Goal: Information Seeking & Learning: Learn about a topic

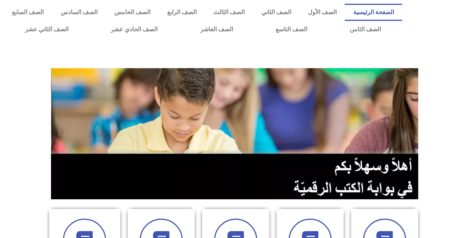
click at [236, 134] on img at bounding box center [235, 133] width 369 height 131
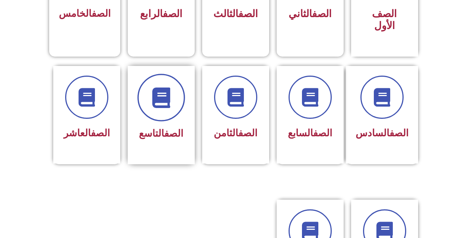
scroll to position [261, 0]
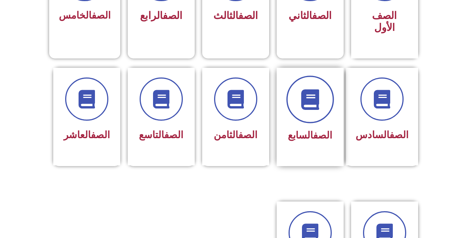
click at [293, 90] on span at bounding box center [310, 100] width 48 height 48
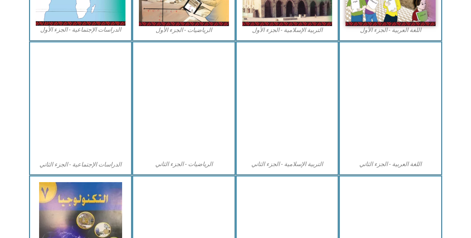
scroll to position [315, 0]
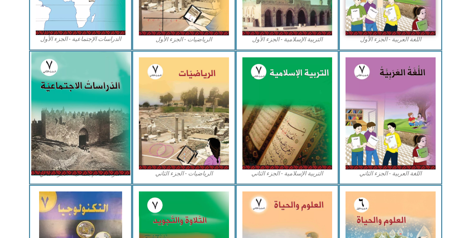
click at [74, 82] on img at bounding box center [80, 113] width 99 height 124
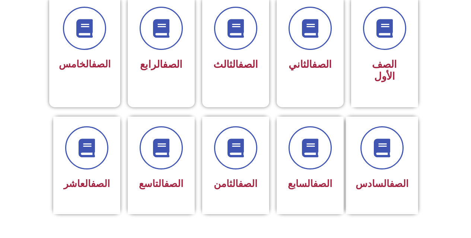
scroll to position [223, 0]
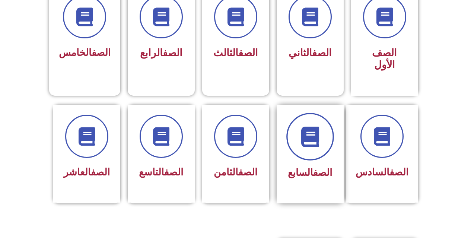
click at [322, 133] on span at bounding box center [310, 137] width 48 height 48
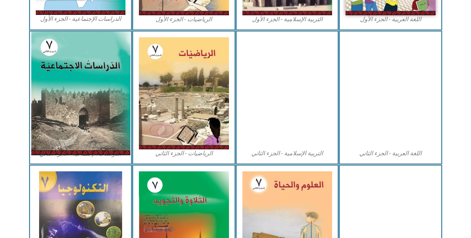
scroll to position [427, 0]
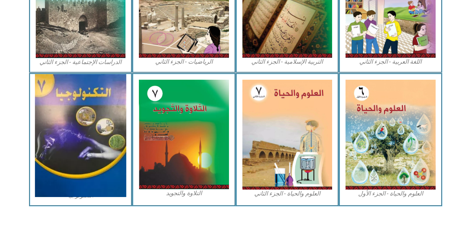
click at [93, 105] on img at bounding box center [80, 135] width 91 height 123
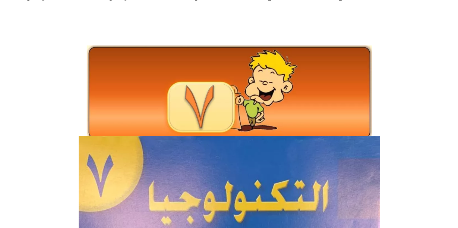
scroll to position [149, 0]
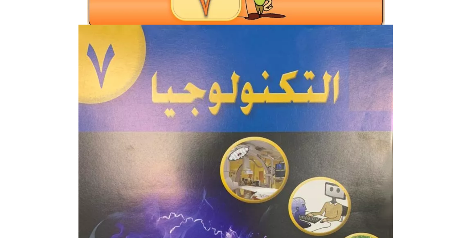
click at [185, 89] on img at bounding box center [235, 236] width 315 height 423
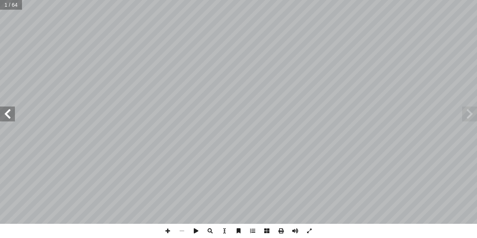
click at [6, 120] on span at bounding box center [7, 113] width 15 height 15
click at [6, 117] on span at bounding box center [7, 113] width 15 height 15
click at [7, 118] on span at bounding box center [7, 113] width 15 height 15
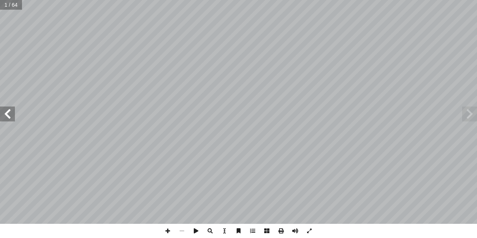
click at [7, 118] on span at bounding box center [7, 113] width 15 height 15
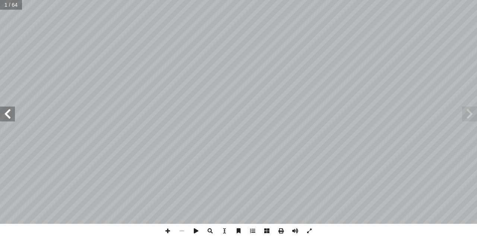
click at [7, 118] on span at bounding box center [7, 113] width 15 height 15
click at [10, 114] on span at bounding box center [7, 113] width 15 height 15
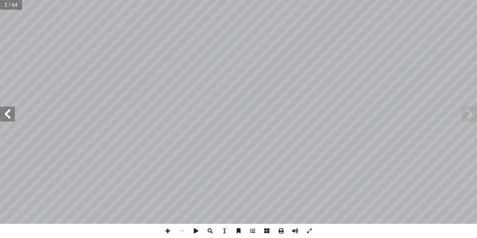
click at [10, 114] on span at bounding box center [7, 113] width 15 height 15
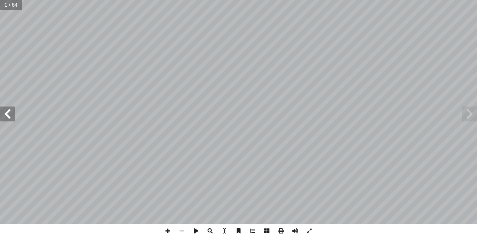
click at [10, 114] on span at bounding box center [7, 113] width 15 height 15
click at [8, 115] on span at bounding box center [7, 113] width 15 height 15
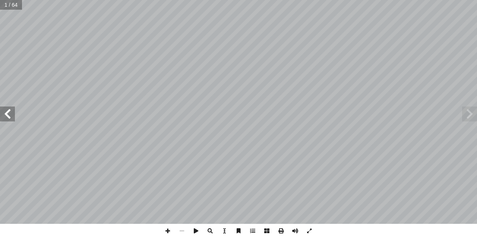
click at [8, 115] on span at bounding box center [7, 113] width 15 height 15
click at [5, 116] on span at bounding box center [7, 113] width 15 height 15
click at [3, 112] on span at bounding box center [7, 113] width 15 height 15
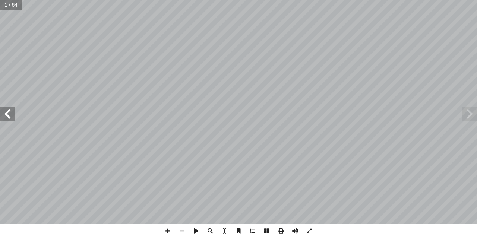
click at [3, 112] on span at bounding box center [7, 113] width 15 height 15
click at [4, 108] on span at bounding box center [7, 113] width 15 height 15
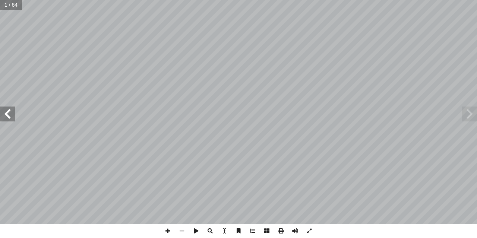
click at [4, 108] on span at bounding box center [7, 113] width 15 height 15
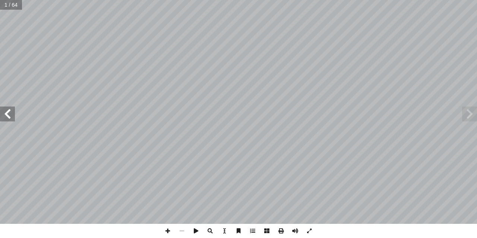
click at [4, 108] on span at bounding box center [7, 113] width 15 height 15
click at [473, 117] on div "38 نشاط (4: 1: 1) ثورة ضد الثورة تعود الثورة الخضراء للفترة ما بين (1940-1970)،…" at bounding box center [238, 112] width 477 height 224
click at [473, 117] on span at bounding box center [469, 113] width 15 height 15
click at [468, 110] on span at bounding box center [469, 113] width 15 height 15
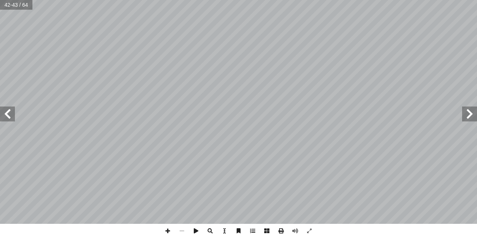
click at [468, 110] on span at bounding box center [469, 113] width 15 height 15
click at [473, 117] on span at bounding box center [469, 113] width 15 height 15
click at [470, 113] on span at bounding box center [469, 113] width 15 height 15
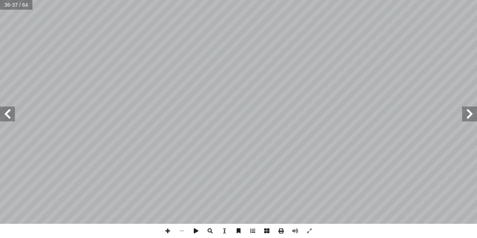
click at [470, 113] on span at bounding box center [469, 113] width 15 height 15
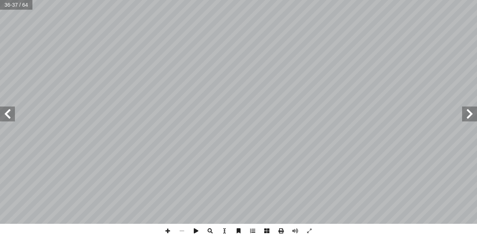
click at [470, 113] on span at bounding box center [469, 113] width 15 height 15
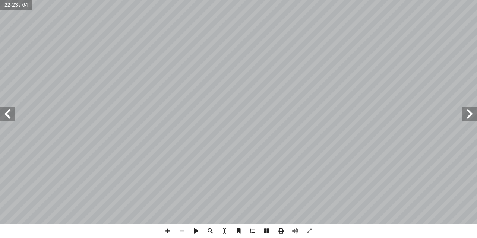
click at [470, 113] on span at bounding box center [469, 113] width 15 height 15
click at [13, 110] on span at bounding box center [7, 113] width 15 height 15
click at [169, 229] on span at bounding box center [167, 231] width 14 height 14
click at [373, 68] on html "الصفحة الرئيسية الصف الأول الصف الثاني الصف الثالث الصف الرابع الصف الخامس الصف…" at bounding box center [237, 34] width 475 height 68
click at [167, 230] on span at bounding box center [167, 230] width 14 height 14
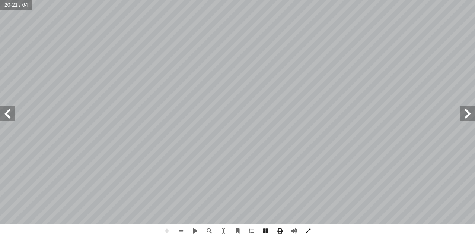
click at [311, 227] on span at bounding box center [308, 230] width 14 height 14
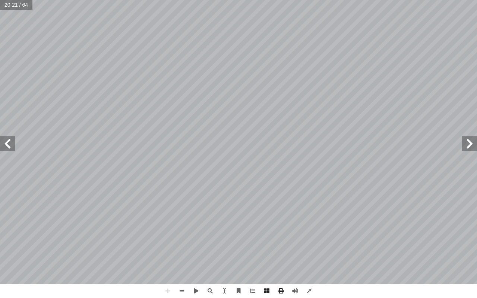
click at [119, 238] on div "16 أدى اكتشاف التيار الكهربائي بلا شك إلى تسهيل مجريات حياتنا اليومية، وهو السب…" at bounding box center [238, 149] width 477 height 298
click at [308, 238] on span at bounding box center [309, 291] width 14 height 14
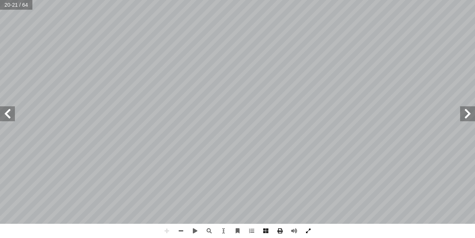
click at [305, 230] on span at bounding box center [308, 230] width 14 height 14
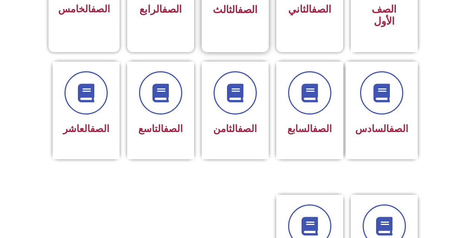
scroll to position [335, 0]
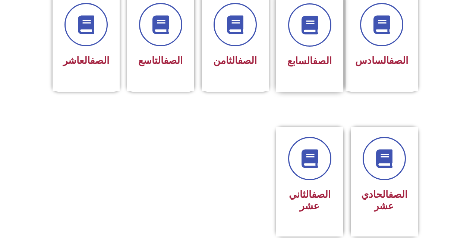
click at [310, 57] on div "الصف السابع" at bounding box center [309, 61] width 47 height 18
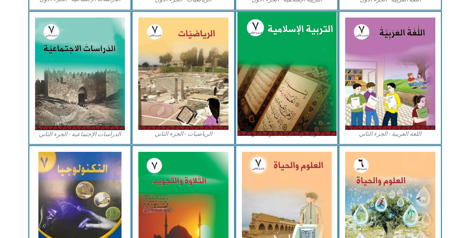
scroll to position [410, 0]
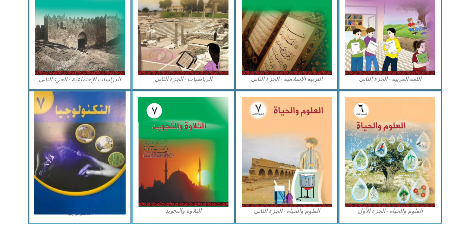
click at [90, 108] on img at bounding box center [79, 152] width 91 height 123
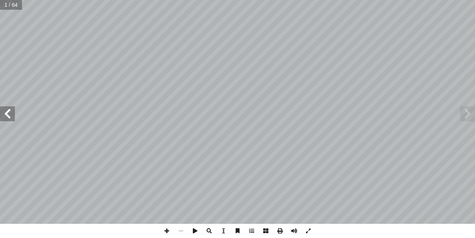
click at [12, 112] on span at bounding box center [7, 113] width 15 height 15
click at [11, 109] on span at bounding box center [7, 113] width 15 height 15
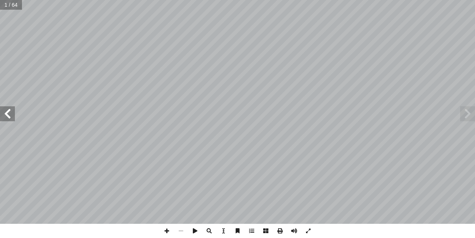
click at [11, 109] on span at bounding box center [7, 113] width 15 height 15
click at [8, 107] on span at bounding box center [7, 113] width 15 height 15
click at [6, 106] on span at bounding box center [7, 113] width 15 height 15
click at [7, 112] on span at bounding box center [7, 113] width 15 height 15
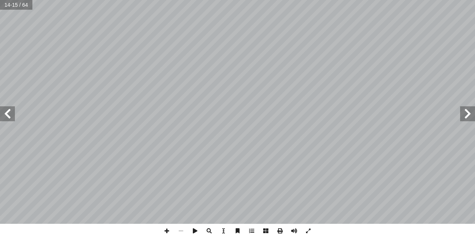
click at [7, 112] on span at bounding box center [7, 113] width 15 height 15
click at [7, 111] on span at bounding box center [7, 113] width 15 height 15
click at [184, 229] on span at bounding box center [181, 230] width 14 height 14
click at [465, 106] on span at bounding box center [467, 113] width 15 height 15
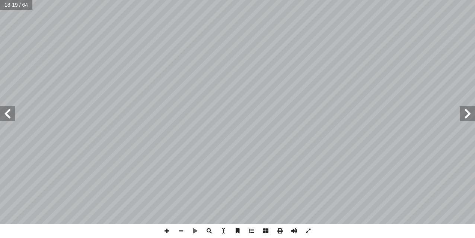
click at [467, 112] on span at bounding box center [467, 113] width 15 height 15
click at [475, 68] on html "الصفحة الرئيسية الصف الأول الصف الثاني الصف الثالث الصف الرابع الصف الخامس الصف…" at bounding box center [237, 34] width 475 height 68
click at [161, 230] on span at bounding box center [167, 230] width 14 height 14
click at [238, 0] on html "الصفحة الرئيسية الصف الأول الصف الثاني الصف الثالث الصف الرابع الصف الخامس الصف…" at bounding box center [237, 34] width 475 height 68
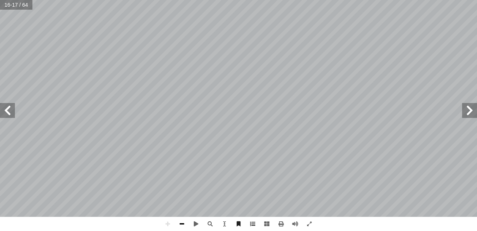
click at [182, 219] on span at bounding box center [182, 224] width 14 height 14
click at [171, 221] on span at bounding box center [167, 224] width 14 height 14
click at [186, 223] on span at bounding box center [182, 224] width 14 height 14
